Goal: Check status: Check status

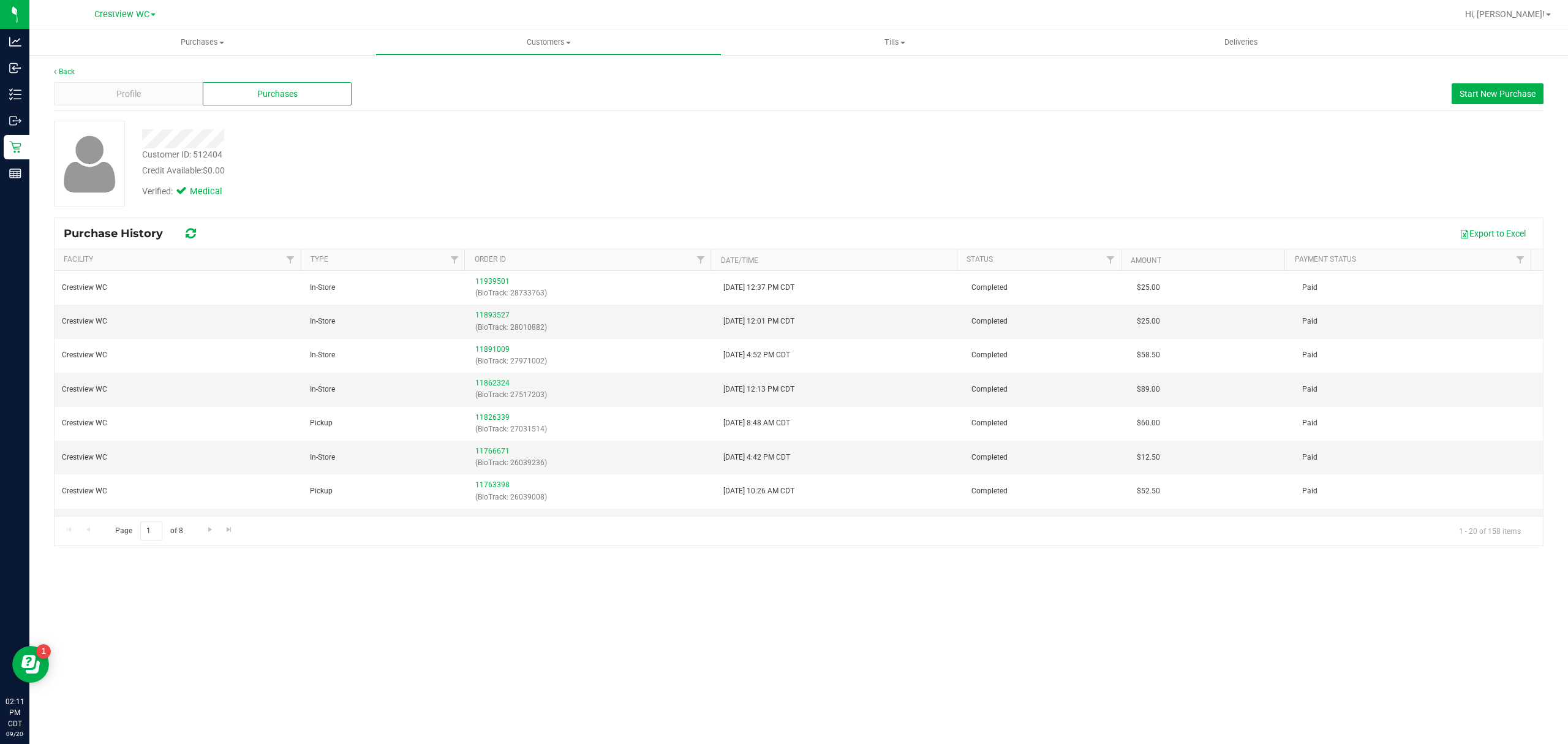
click at [534, 623] on div "Purchases Summary of purchases Fulfillment All purchases Customers All customer…" at bounding box center [799, 386] width 1538 height 714
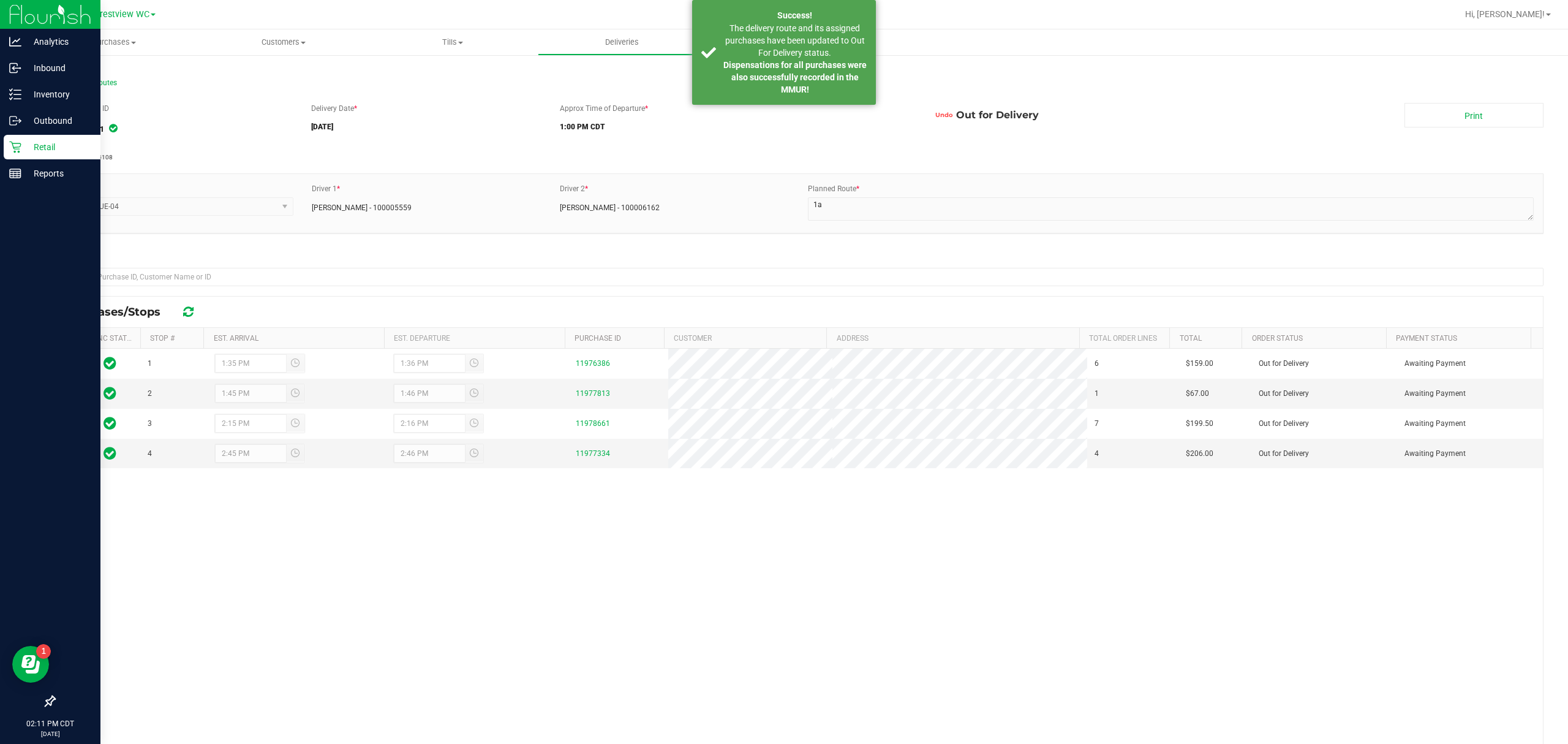
click at [43, 151] on p "Retail" at bounding box center [58, 147] width 73 height 14
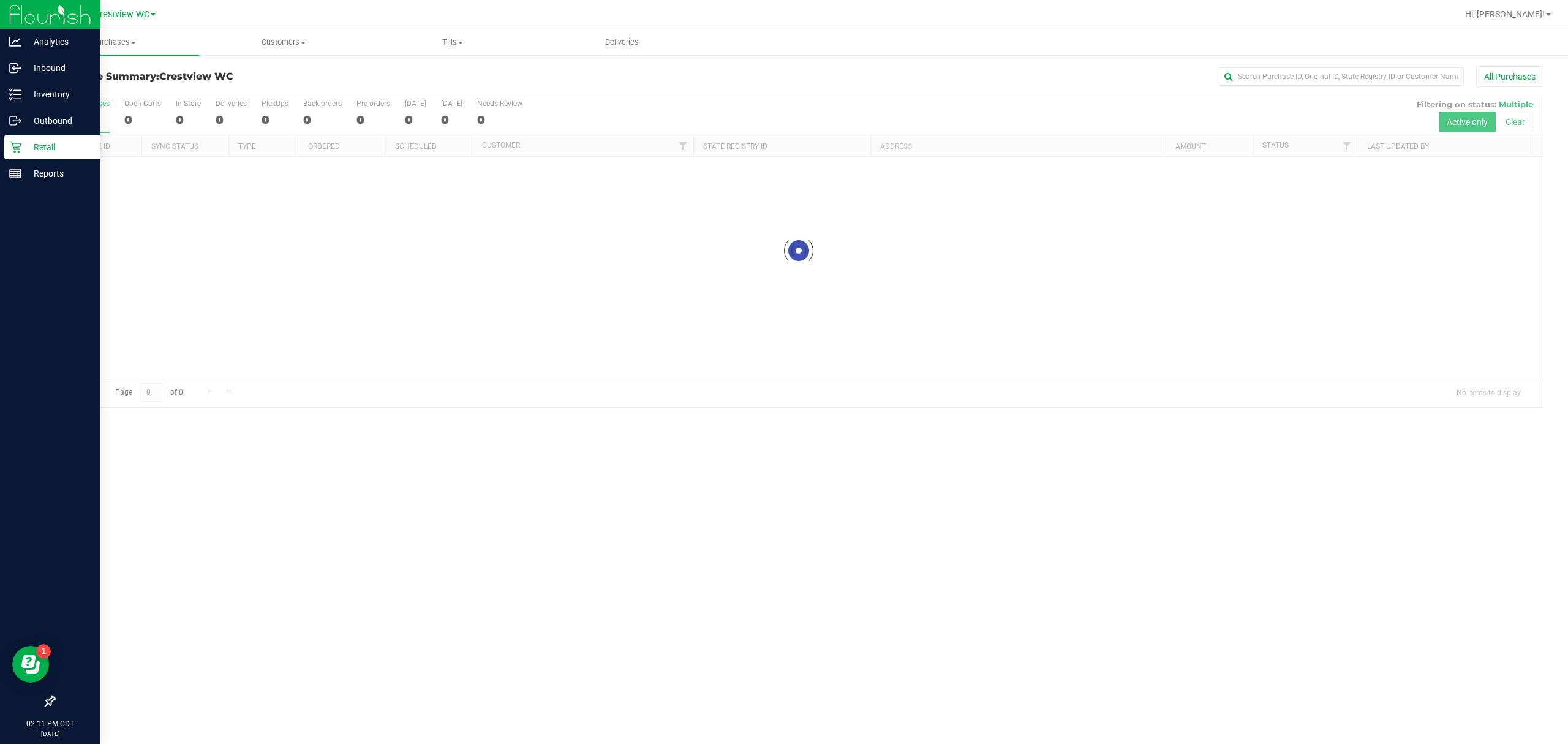
click at [52, 699] on icon at bounding box center [50, 701] width 12 height 12
click at [44, 702] on input "checkbox" at bounding box center [44, 702] width 0 height 0
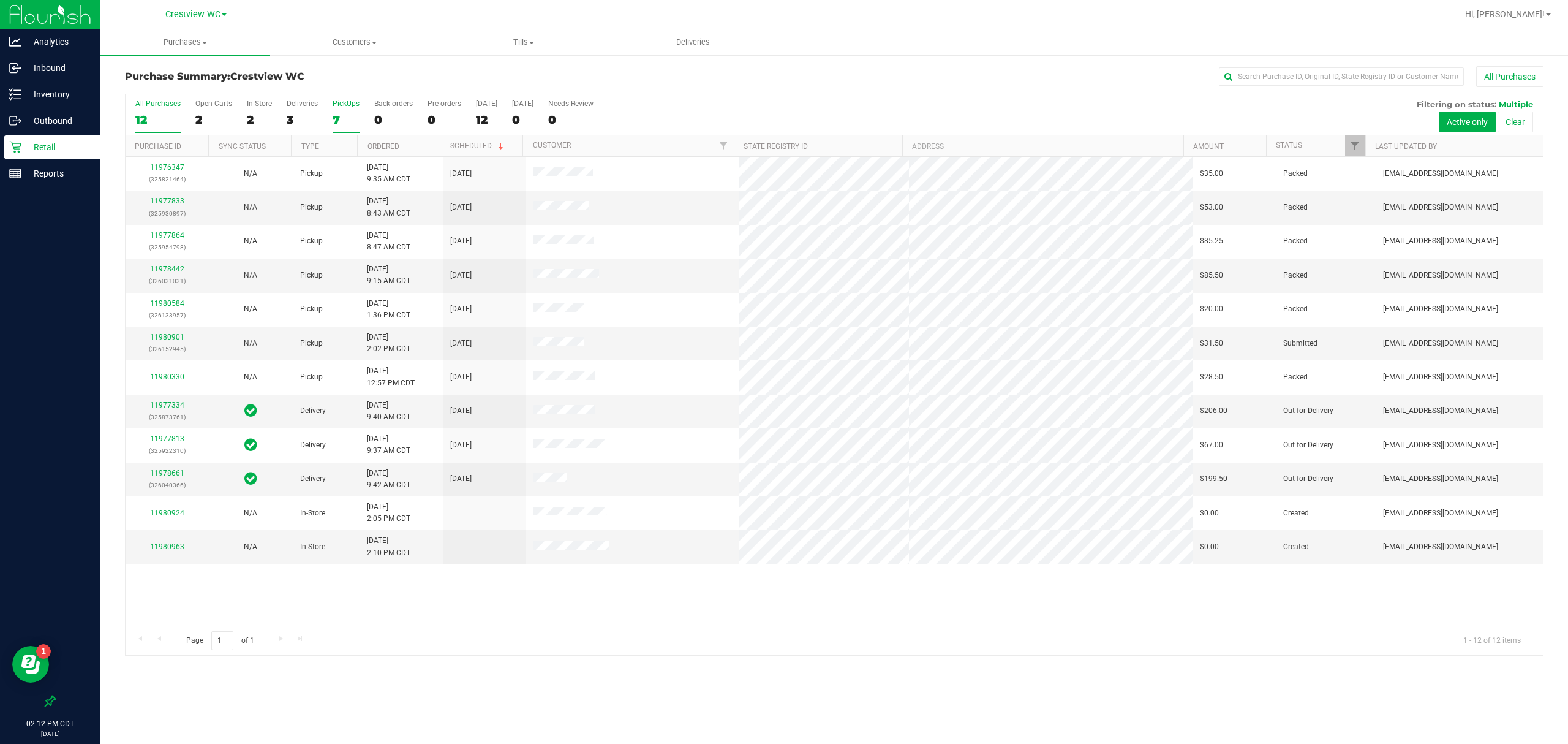
click at [339, 124] on div "7" at bounding box center [346, 119] width 27 height 14
click at [0, 0] on input "PickUps 7" at bounding box center [0, 0] width 0 height 0
